Goal: Information Seeking & Learning: Find specific fact

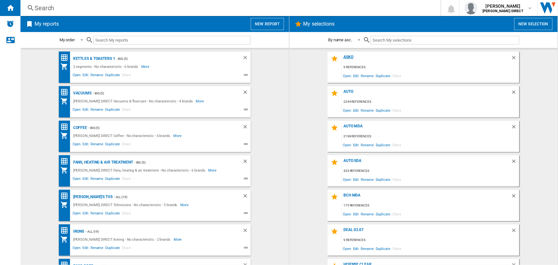
click at [347, 56] on div "asko" at bounding box center [426, 59] width 169 height 9
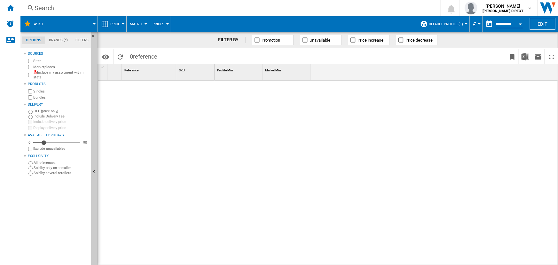
click at [517, 22] on button "Open calendar" at bounding box center [521, 23] width 12 height 12
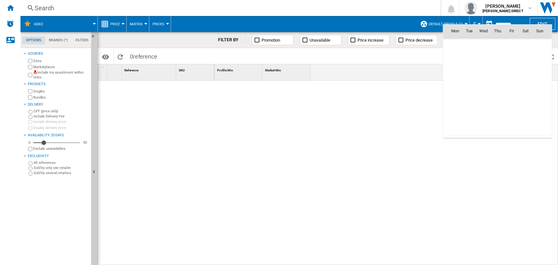
scroll to position [3051, 0]
click at [456, 19] on div at bounding box center [279, 132] width 558 height 265
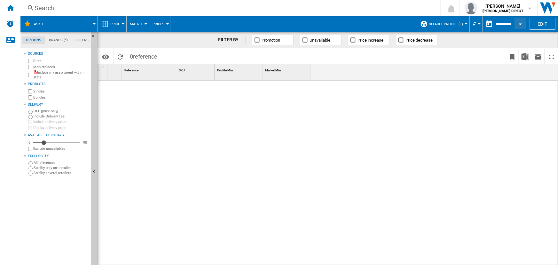
click at [452, 22] on span "Default profile (1)" at bounding box center [446, 24] width 34 height 4
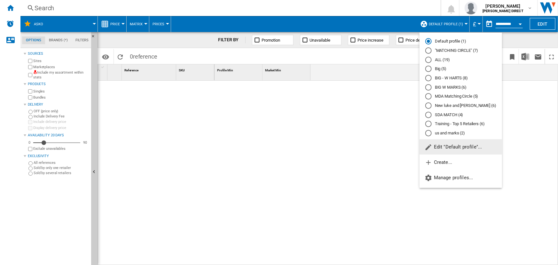
click at [444, 51] on md-radio-button ""MATCHING CIRCLE" (7)" at bounding box center [460, 51] width 71 height 6
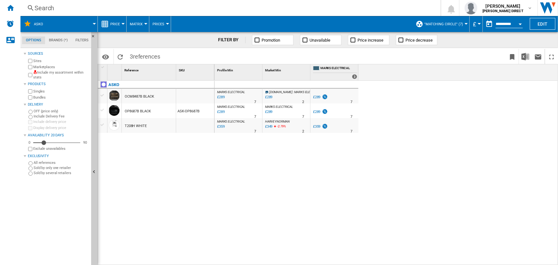
click at [518, 23] on button "Open calendar" at bounding box center [521, 23] width 12 height 12
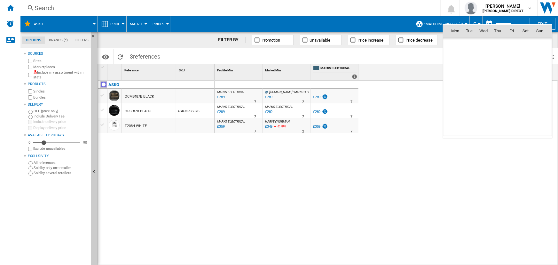
scroll to position [3051, 0]
click at [394, 16] on div at bounding box center [279, 132] width 558 height 265
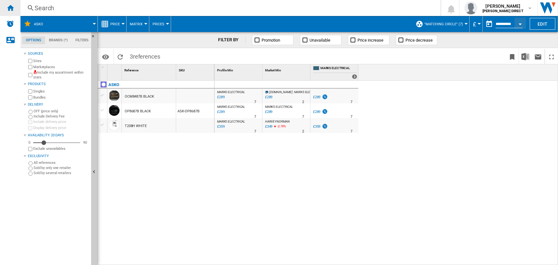
click at [16, 6] on div "Home" at bounding box center [10, 8] width 20 height 16
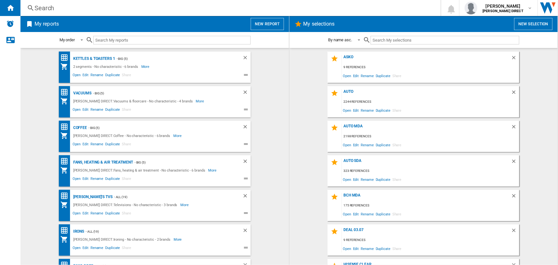
click at [51, 7] on div "Search" at bounding box center [230, 8] width 390 height 9
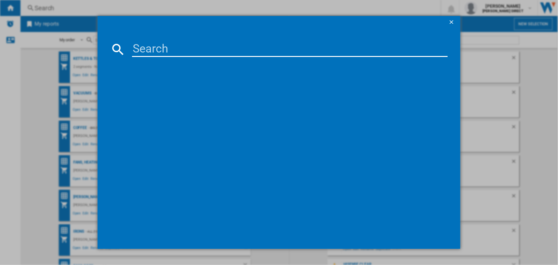
click at [152, 54] on input at bounding box center [289, 49] width 315 height 15
paste input "RE1401"
type input "RE1401"
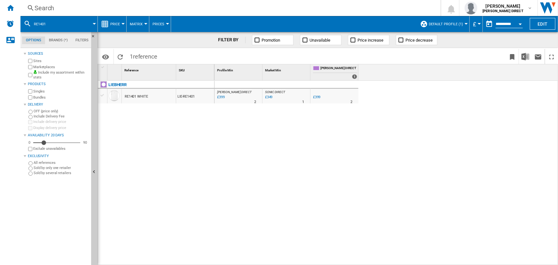
click at [520, 20] on button "Open calendar" at bounding box center [521, 23] width 12 height 12
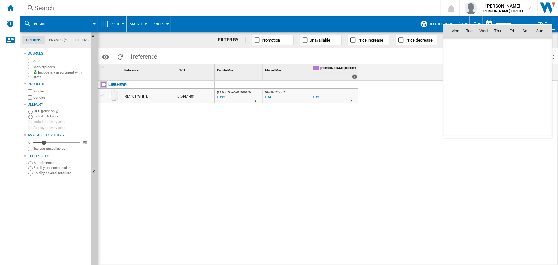
scroll to position [3051, 0]
click at [497, 56] on span "7" at bounding box center [497, 58] width 13 height 13
type input "**********"
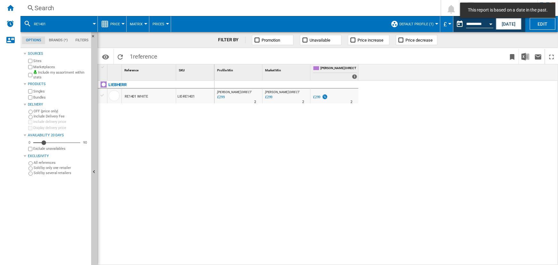
click at [416, 20] on button "Default profile (1)" at bounding box center [417, 24] width 37 height 16
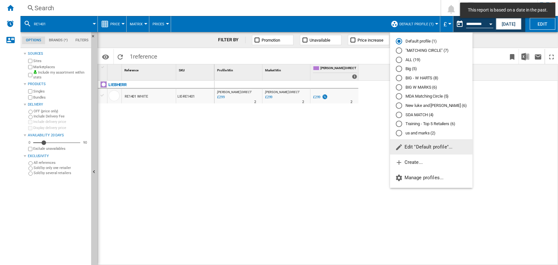
click at [414, 49] on md-radio-button ""MATCHING CIRCLE" (7)" at bounding box center [431, 51] width 71 height 6
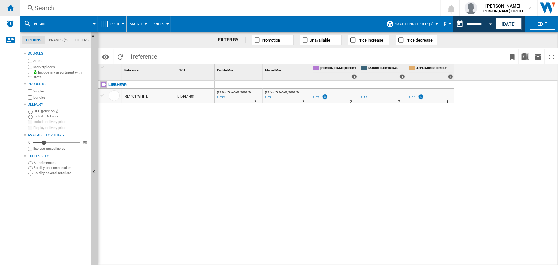
click at [13, 9] on ng-md-icon "Home" at bounding box center [10, 8] width 8 height 8
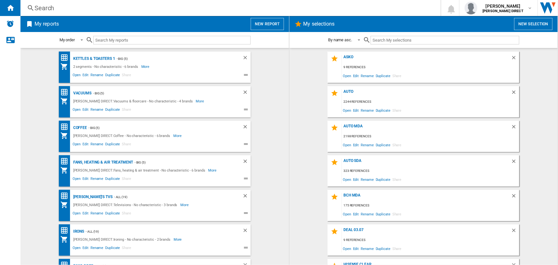
click at [55, 5] on div "Search" at bounding box center [230, 8] width 390 height 9
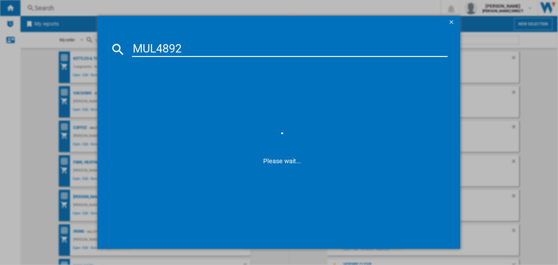
type input "MUL4892E"
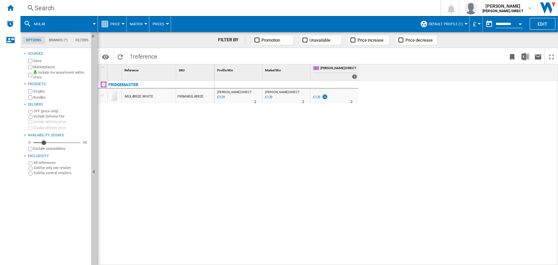
click at [452, 24] on span "Default profile (1)" at bounding box center [446, 24] width 34 height 4
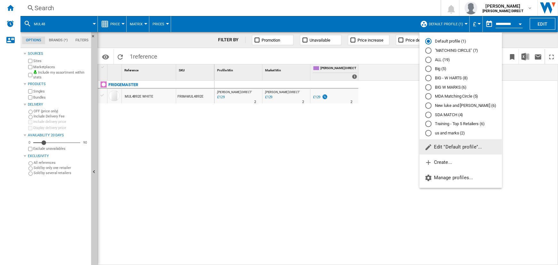
click at [441, 48] on md-radio-button ""MATCHING CIRCLE" (7)" at bounding box center [460, 51] width 71 height 6
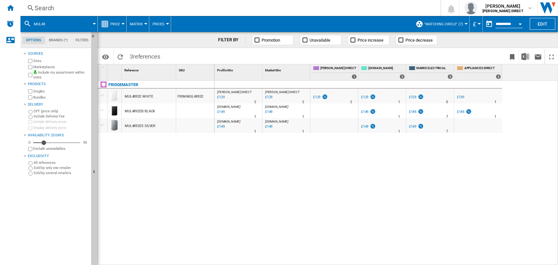
click at [224, 98] on div "£129" at bounding box center [220, 97] width 9 height 6
click at [365, 97] on div "£129" at bounding box center [365, 97] width 8 height 4
click at [415, 96] on div "£129" at bounding box center [413, 97] width 8 height 4
click at [461, 97] on div "£139" at bounding box center [461, 97] width 8 height 4
